Goal: Task Accomplishment & Management: Use online tool/utility

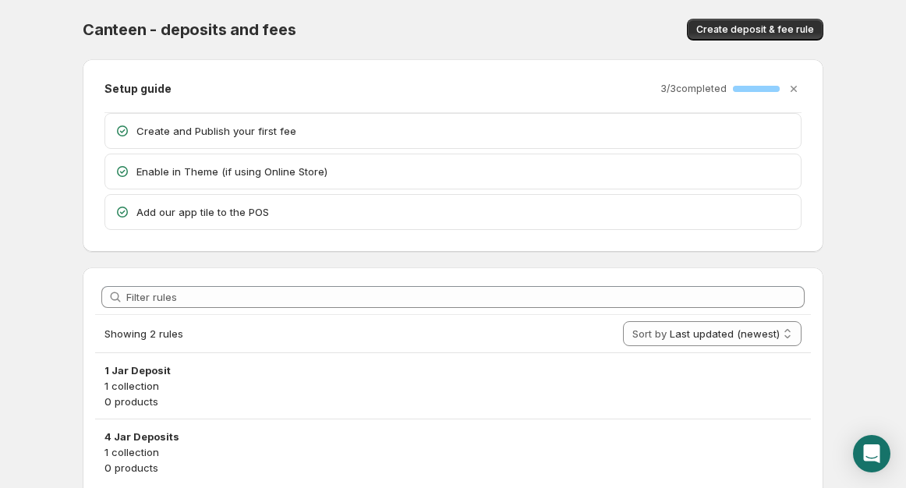
scroll to position [59, 0]
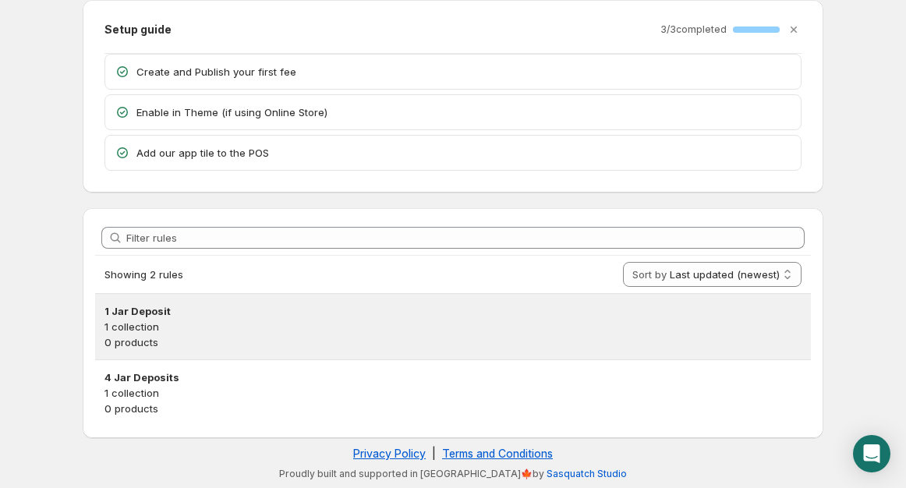
click at [125, 344] on p "0 products" at bounding box center [452, 343] width 697 height 16
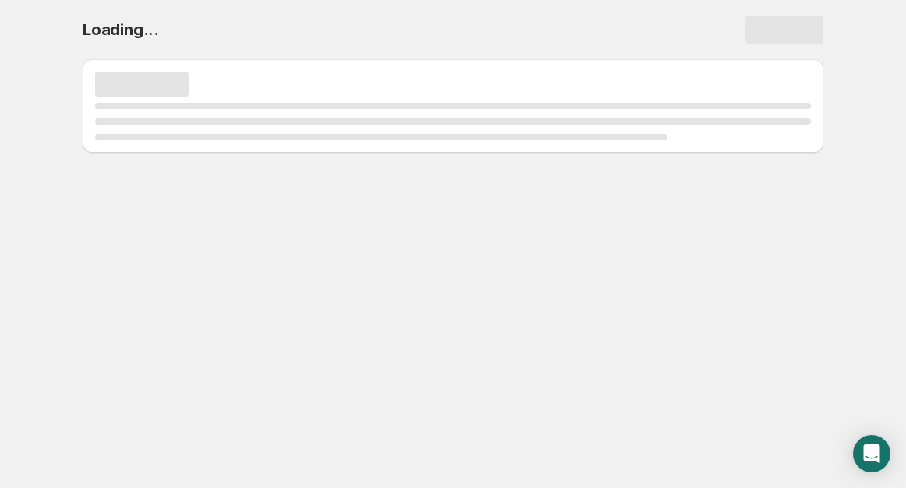
scroll to position [0, 0]
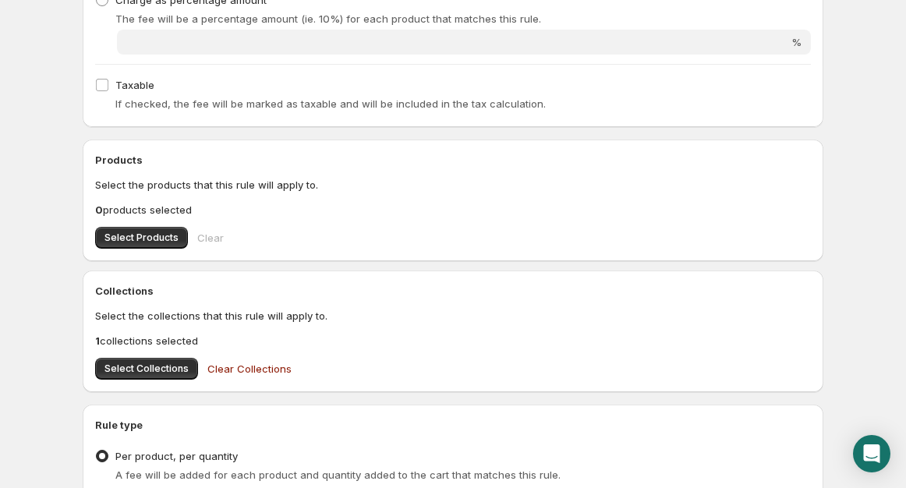
scroll to position [529, 0]
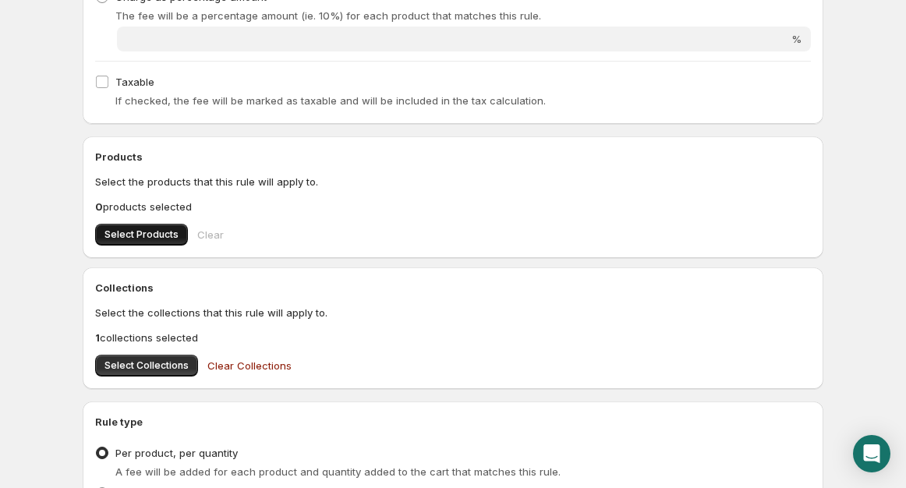
click at [122, 239] on span "Select Products" at bounding box center [141, 234] width 74 height 12
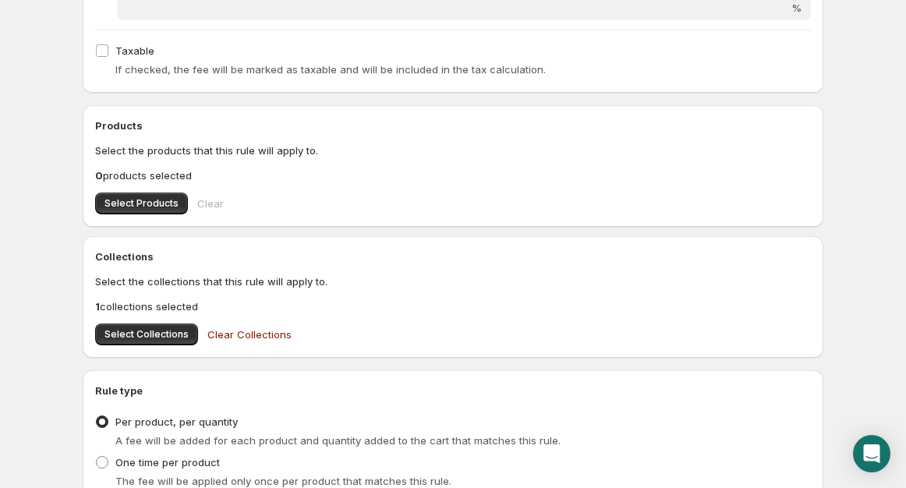
scroll to position [563, 0]
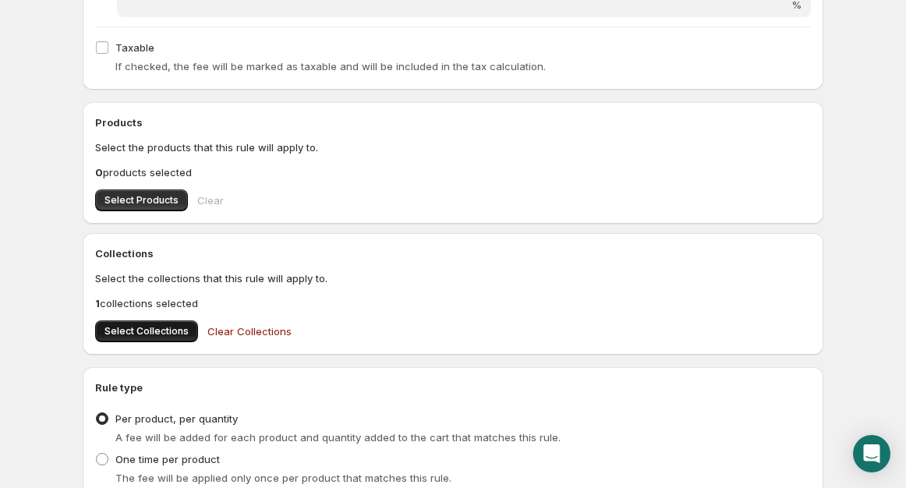
click at [134, 334] on span "Select Collections" at bounding box center [146, 331] width 84 height 12
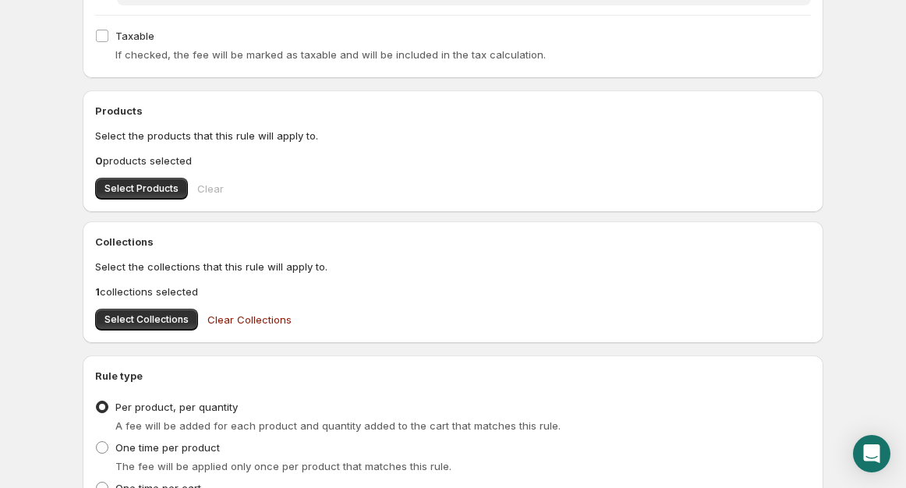
scroll to position [576, 0]
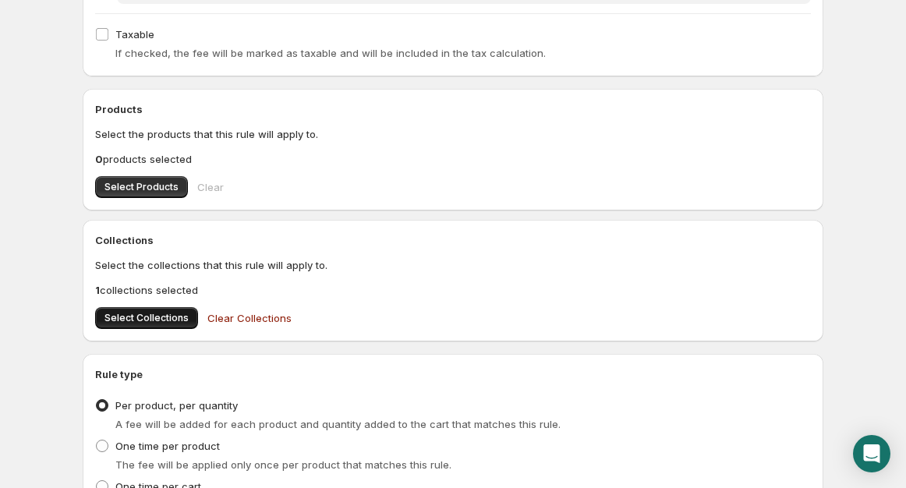
click at [141, 319] on span "Select Collections" at bounding box center [146, 318] width 84 height 12
click at [682, 83] on div "Rule name 1 Jar Deposit This name will appear on the cart and at checkout when …" at bounding box center [446, 93] width 753 height 990
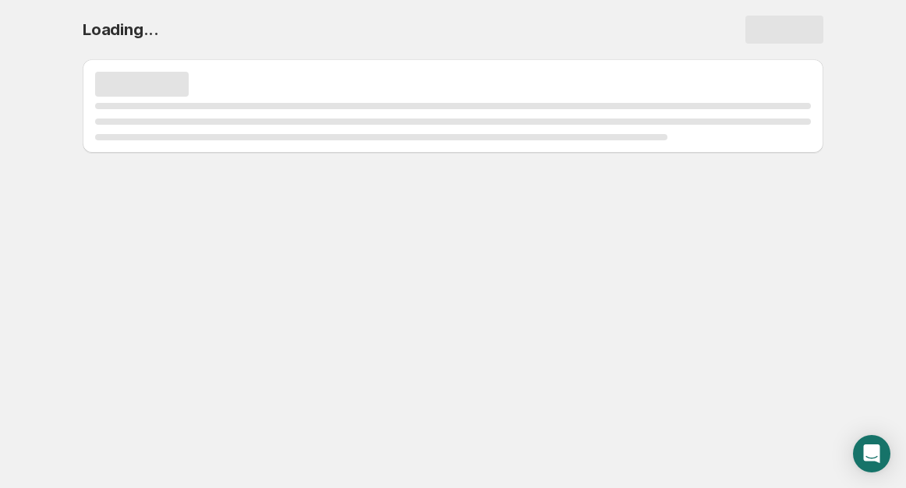
scroll to position [0, 0]
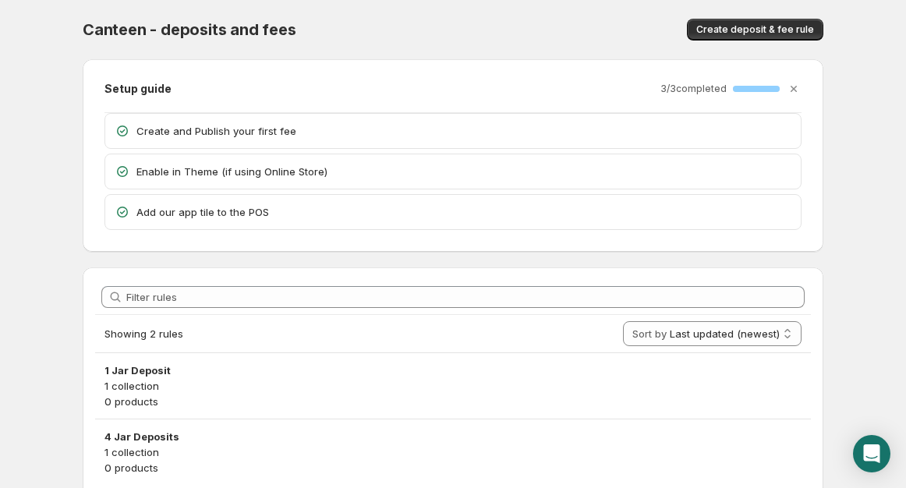
scroll to position [59, 0]
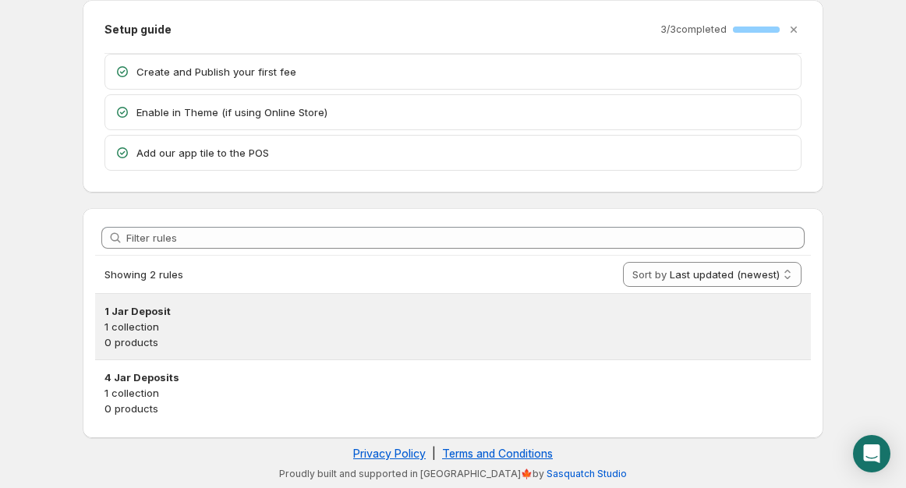
click at [131, 343] on p "0 products" at bounding box center [452, 343] width 697 height 16
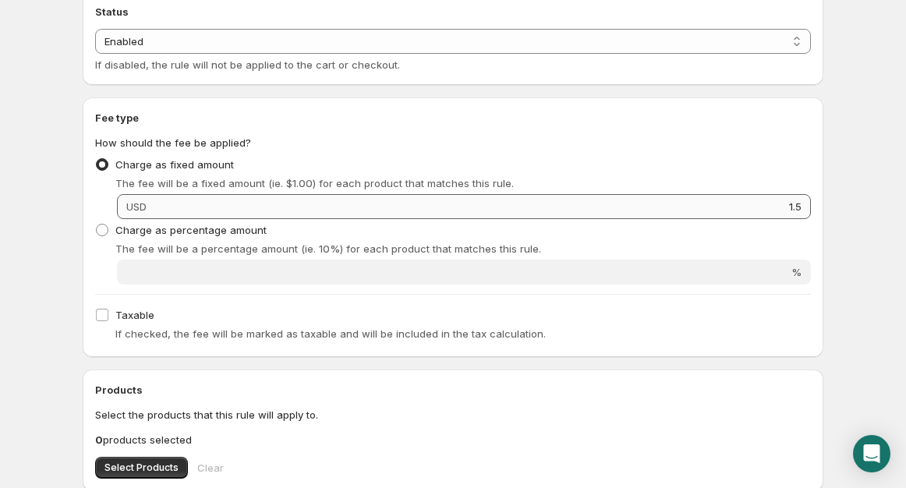
scroll to position [292, 0]
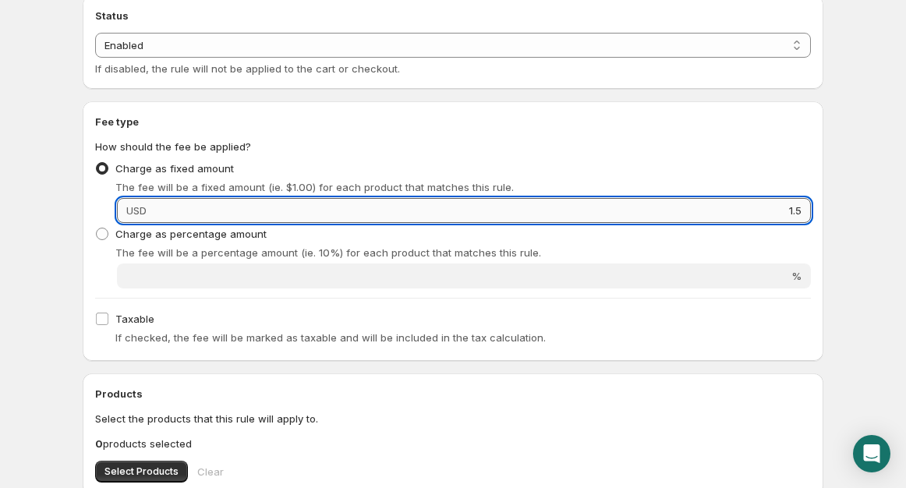
drag, startPoint x: 805, startPoint y: 214, endPoint x: 759, endPoint y: 206, distance: 46.8
click at [759, 206] on input "1.5" at bounding box center [481, 210] width 660 height 25
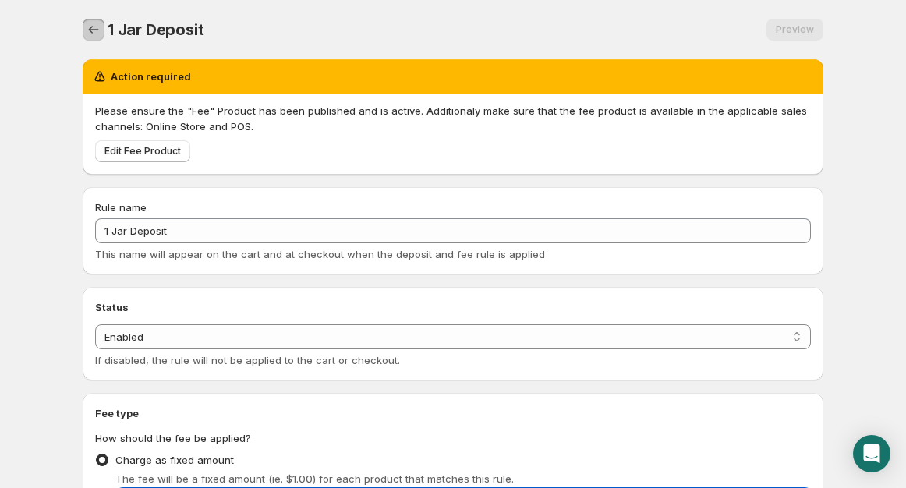
click at [94, 34] on icon "Settings" at bounding box center [94, 30] width 16 height 16
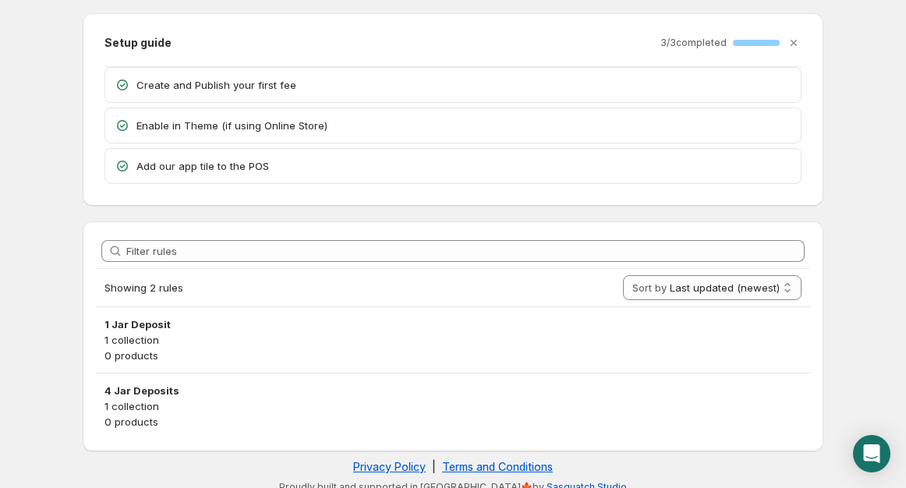
scroll to position [59, 0]
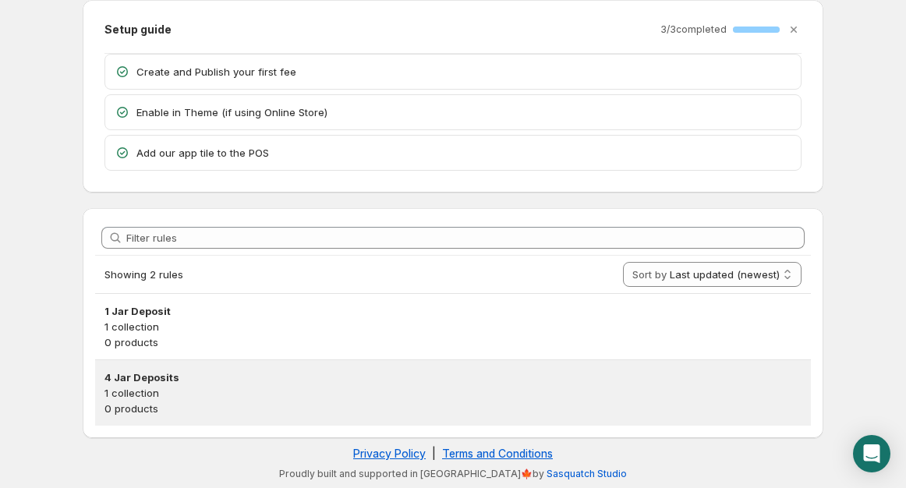
click at [145, 380] on h3 "4 Jar Deposits" at bounding box center [452, 378] width 697 height 16
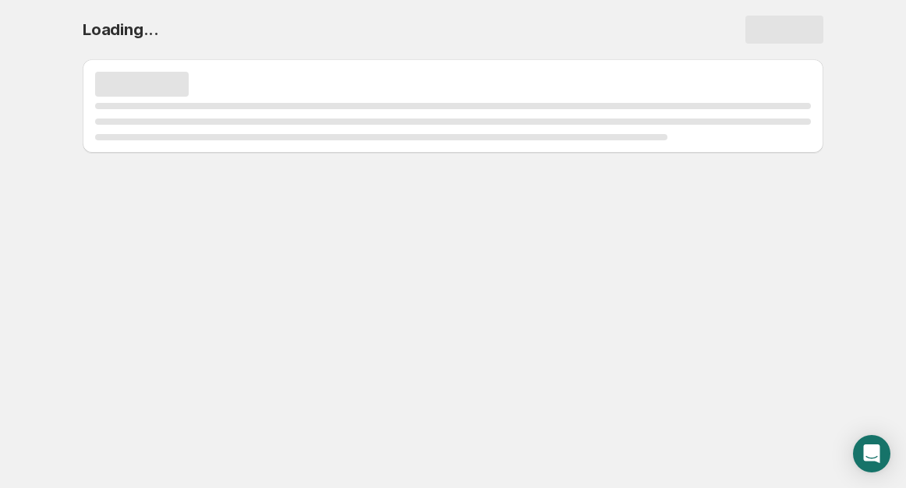
scroll to position [0, 0]
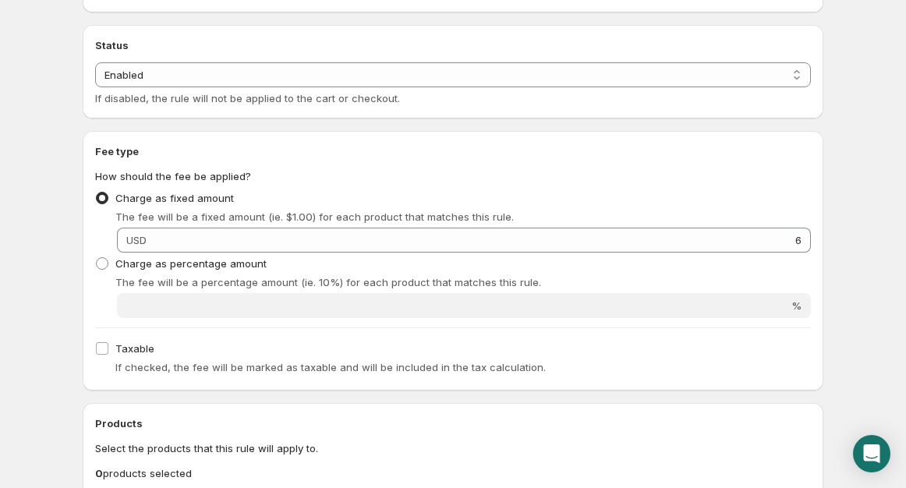
scroll to position [264, 0]
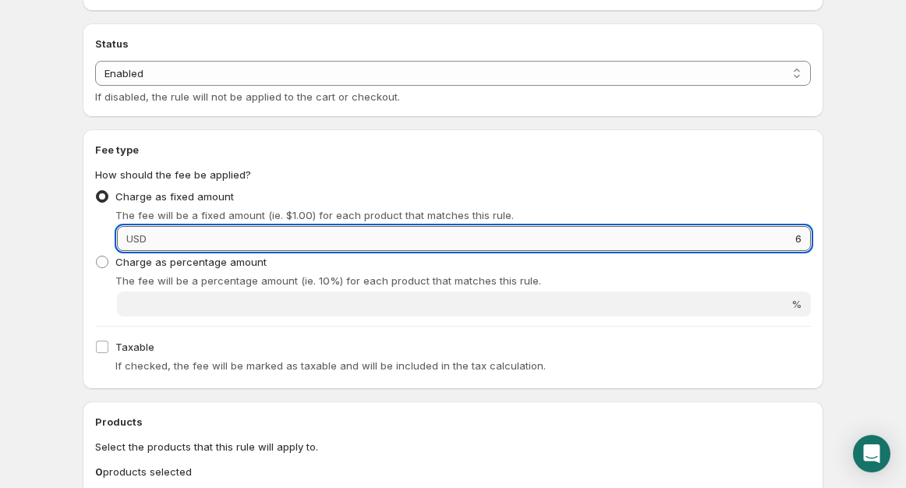
drag, startPoint x: 801, startPoint y: 243, endPoint x: 784, endPoint y: 240, distance: 17.3
click at [782, 242] on input "6" at bounding box center [481, 238] width 660 height 25
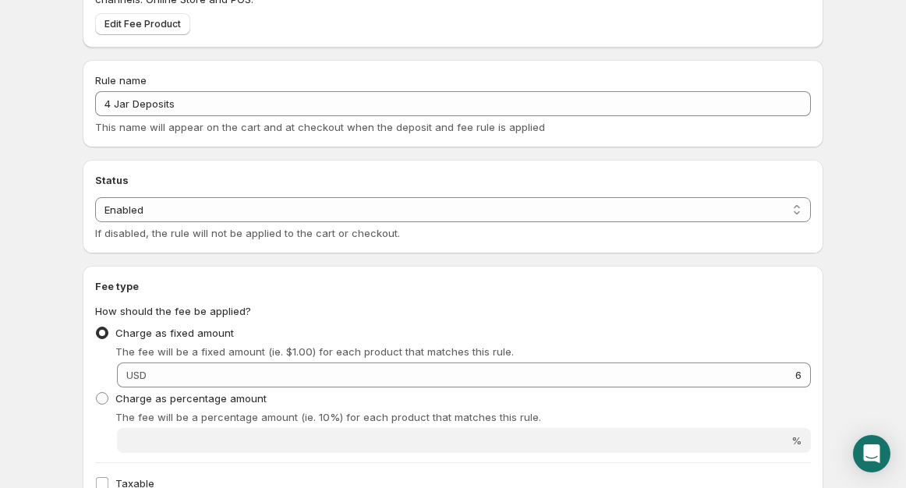
scroll to position [0, 0]
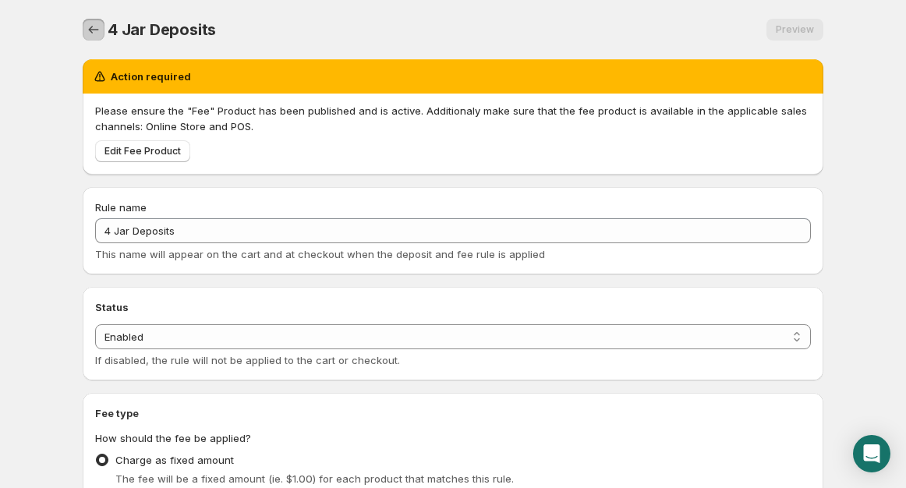
click at [97, 27] on icon "Settings" at bounding box center [94, 30] width 16 height 16
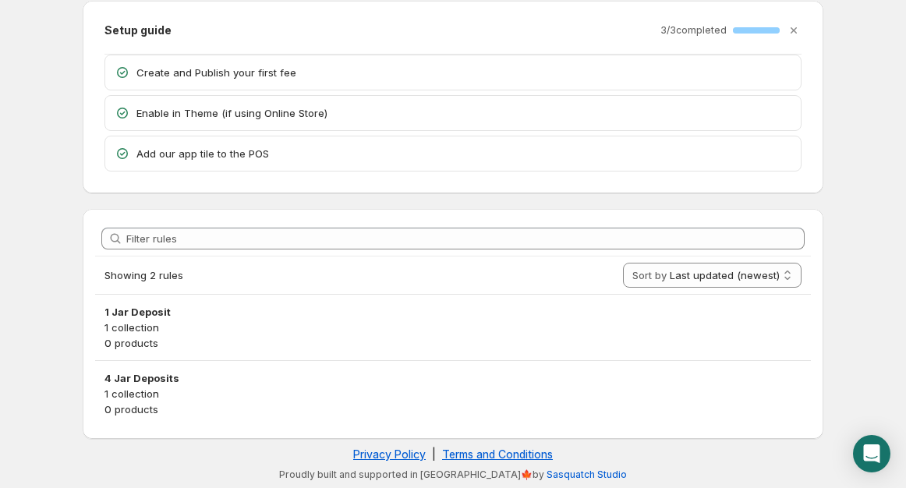
scroll to position [59, 0]
click at [848, 413] on body "Home Help Canteen - deposits and fees. This page is ready Canteen - deposits an…" at bounding box center [453, 185] width 906 height 488
click at [41, 366] on body "Home Help Canteen - deposits and fees. This page is ready Canteen - deposits an…" at bounding box center [453, 185] width 906 height 488
click at [43, 342] on body "Home Help Canteen - deposits and fees. This page is ready Canteen - deposits an…" at bounding box center [453, 185] width 906 height 488
click at [41, 278] on body "Home Help Canteen - deposits and fees. This page is ready Canteen - deposits an…" at bounding box center [453, 185] width 906 height 488
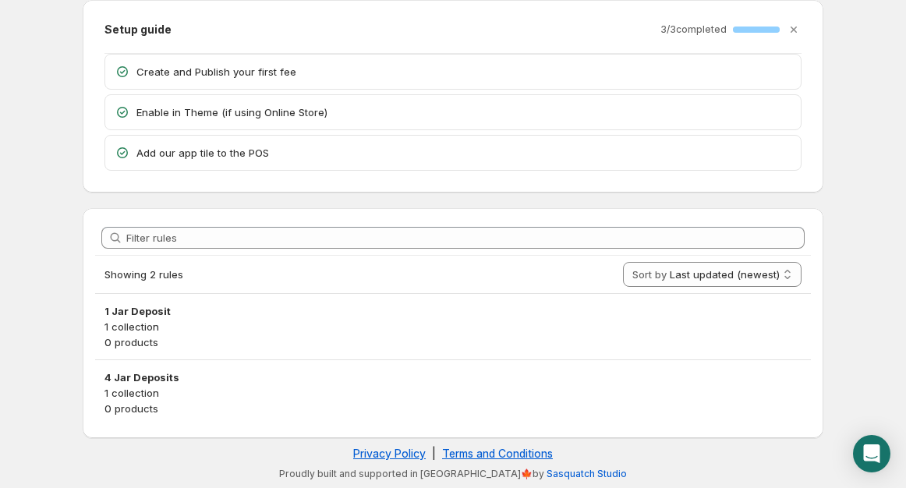
click at [61, 211] on body "Home Help Canteen - deposits and fees. This page is ready Canteen - deposits an…" at bounding box center [453, 185] width 906 height 488
